Goal: Task Accomplishment & Management: Manage account settings

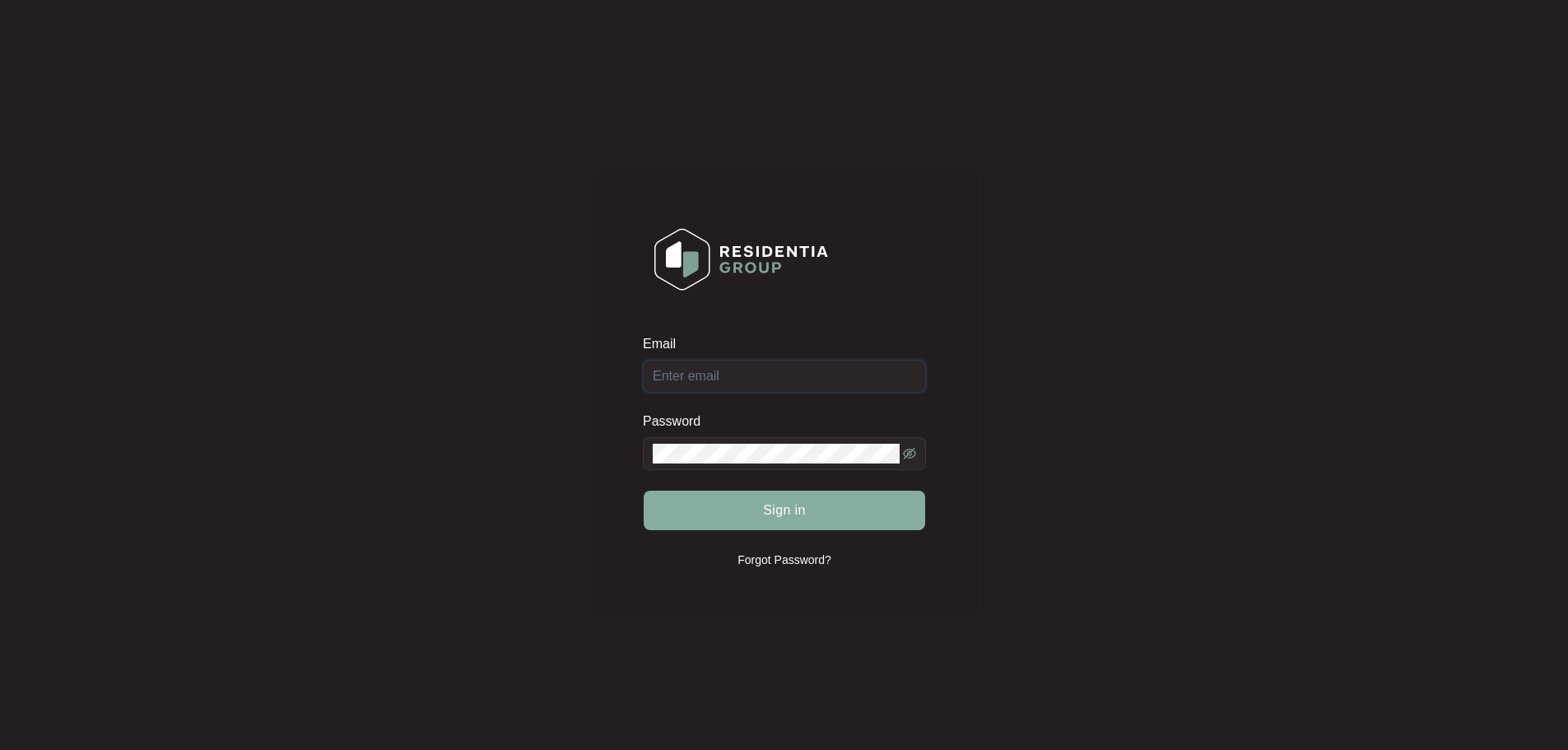
type input "[EMAIL_ADDRESS][DOMAIN_NAME]"
click at [752, 516] on button "Sign in" at bounding box center [785, 511] width 282 height 40
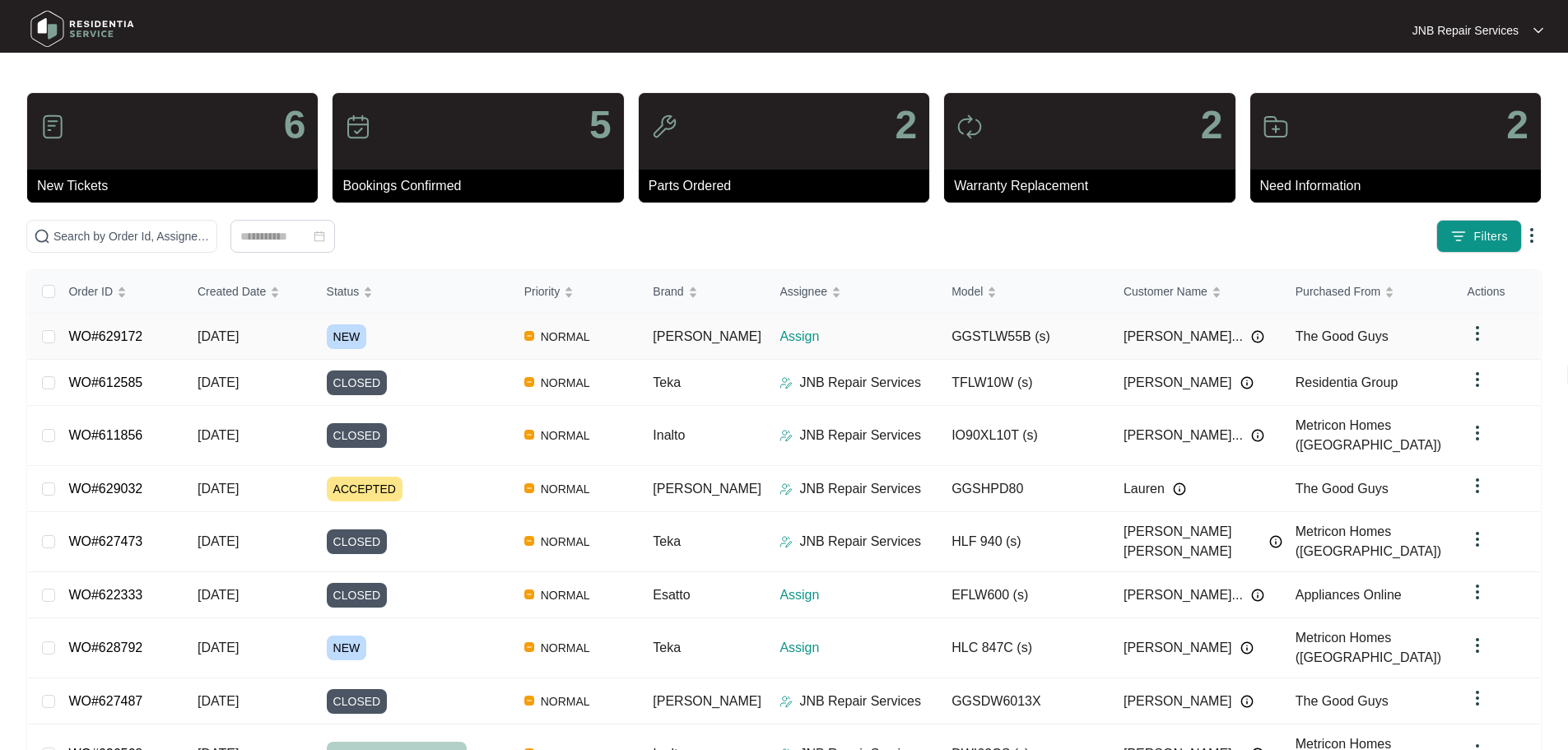
click at [456, 321] on td "NEW" at bounding box center [413, 337] width 198 height 46
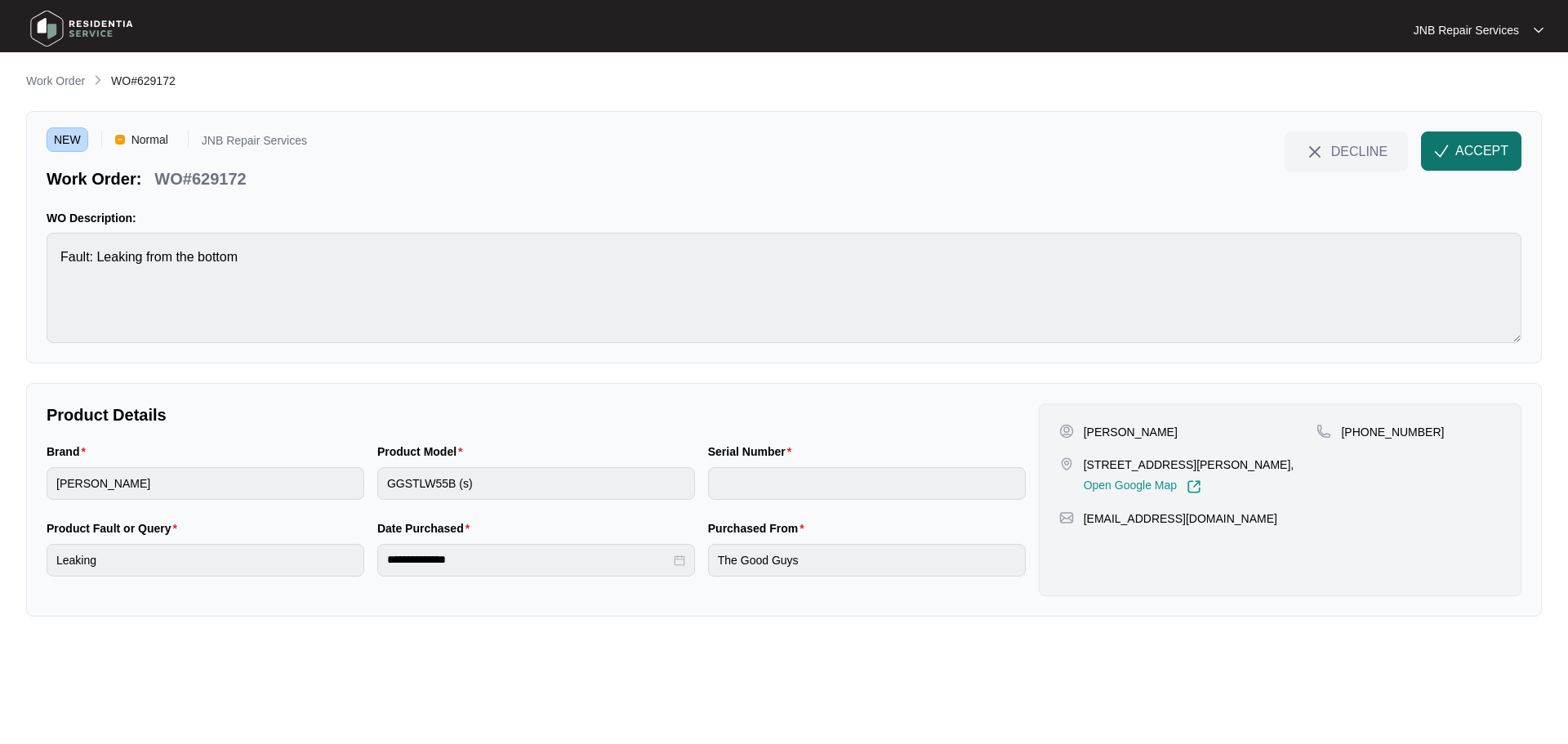
click at [1462, 155] on span "ACCEPT" at bounding box center [1482, 151] width 54 height 20
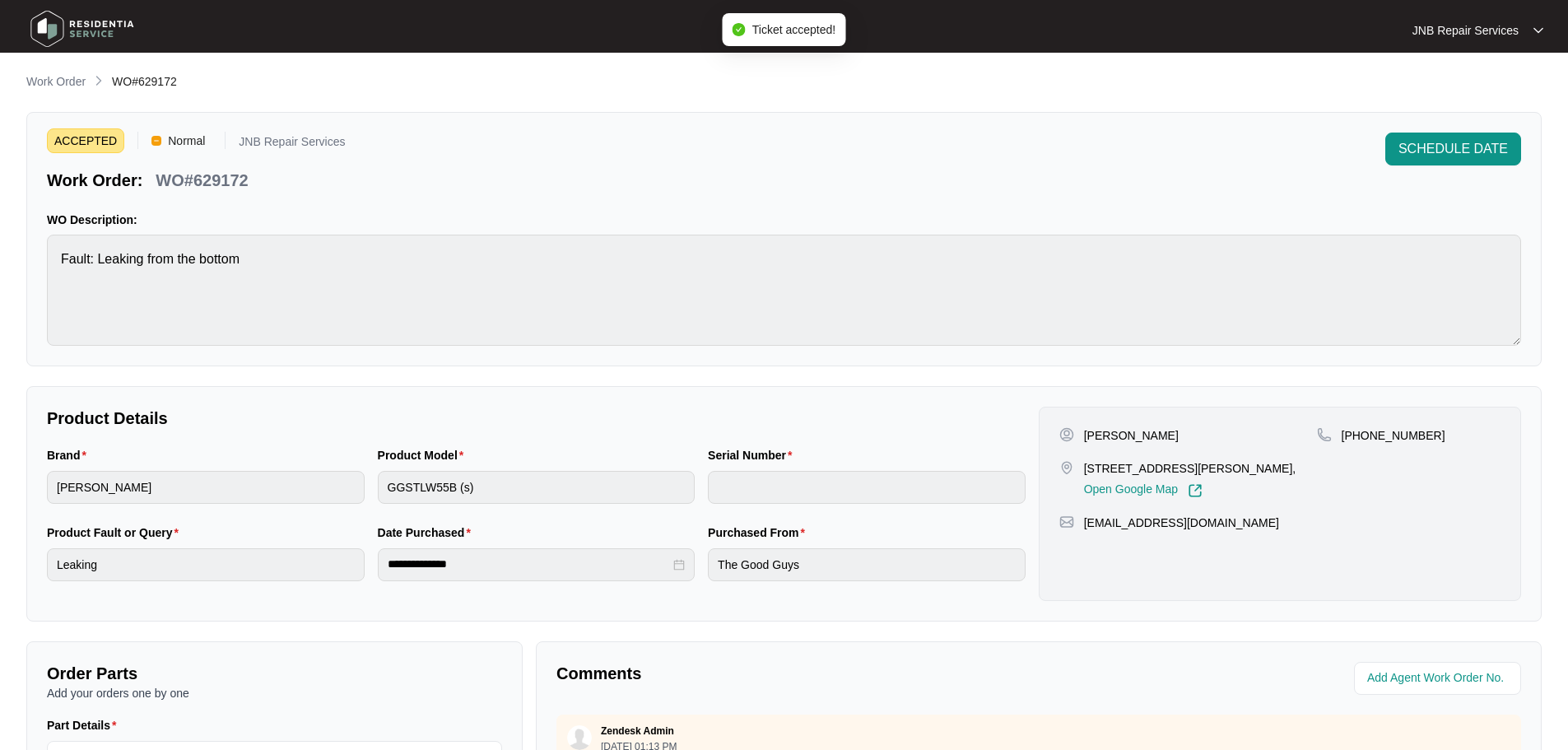
drag, startPoint x: 1086, startPoint y: 435, endPoint x: 1181, endPoint y: 433, distance: 95.5
click at [1181, 433] on div "[PERSON_NAME]" at bounding box center [1188, 435] width 258 height 16
copy p "[PERSON_NAME]"
drag, startPoint x: 1084, startPoint y: 463, endPoint x: 1179, endPoint y: 490, distance: 98.3
click at [1179, 477] on p "[STREET_ADDRESS][PERSON_NAME]," at bounding box center [1190, 468] width 212 height 16
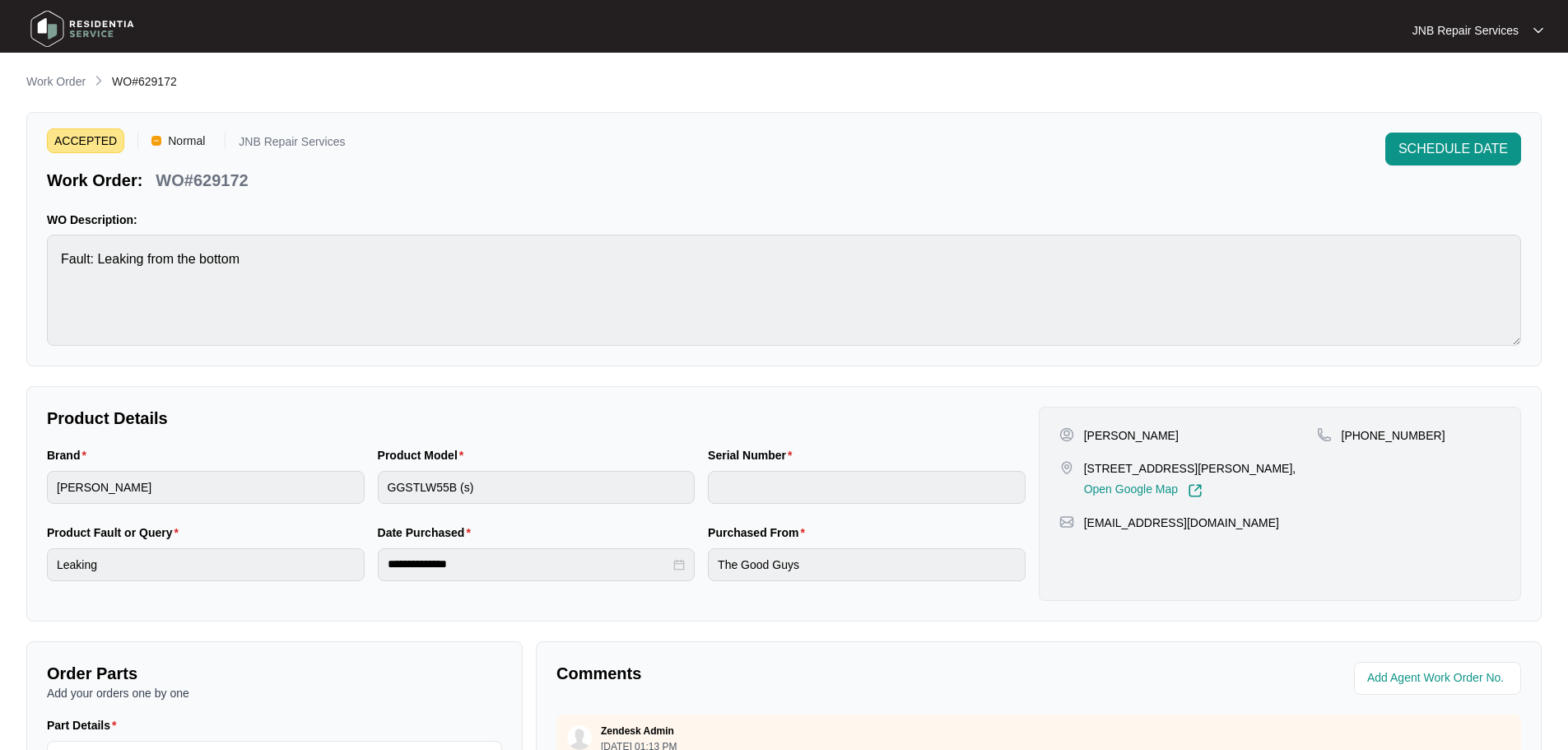
copy p "[STREET_ADDRESS][PERSON_NAME],"
click at [1392, 437] on p "[PHONE_NUMBER]" at bounding box center [1394, 435] width 104 height 16
copy p "61438887173"
